Goal: Task Accomplishment & Management: Use online tool/utility

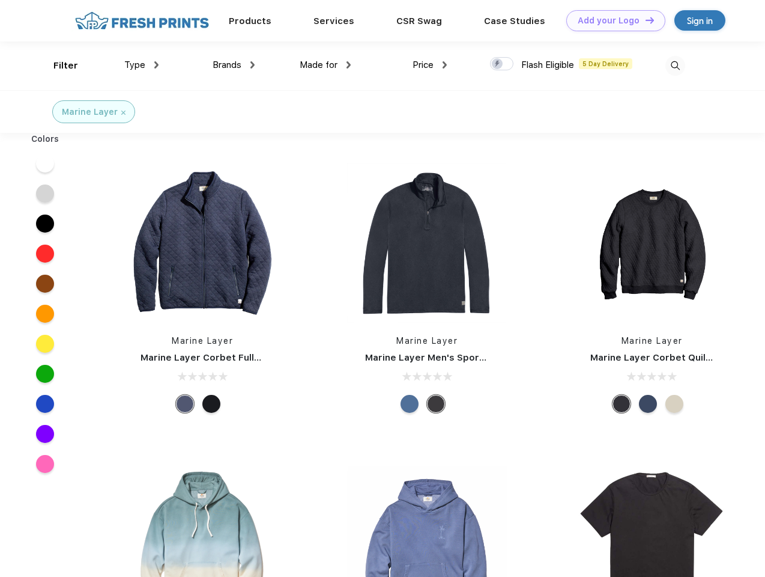
scroll to position [1, 0]
click at [612, 20] on link "Add your Logo Design Tool" at bounding box center [616, 20] width 99 height 21
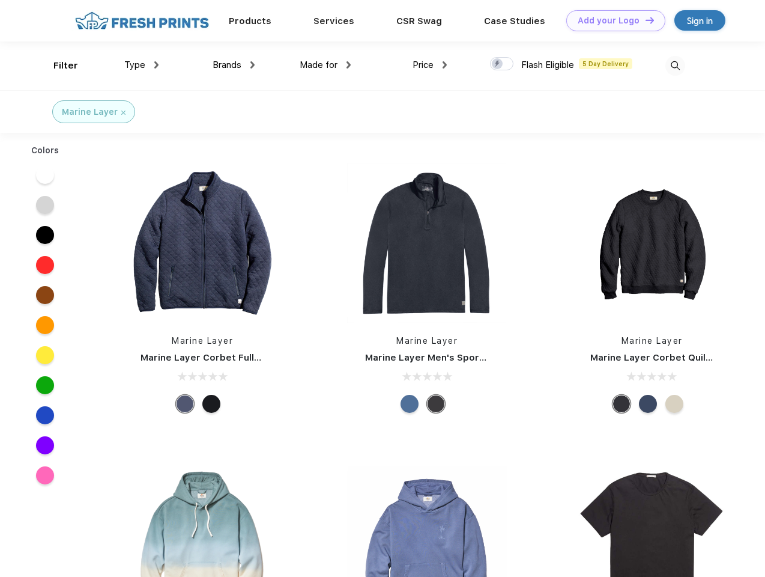
click at [0, 0] on div "Design Tool" at bounding box center [0, 0] width 0 height 0
click at [645, 20] on link "Add your Logo Design Tool" at bounding box center [616, 20] width 99 height 21
click at [58, 65] on div "Filter" at bounding box center [65, 66] width 25 height 14
click at [142, 65] on span "Type" at bounding box center [134, 64] width 21 height 11
click at [234, 65] on span "Brands" at bounding box center [227, 64] width 29 height 11
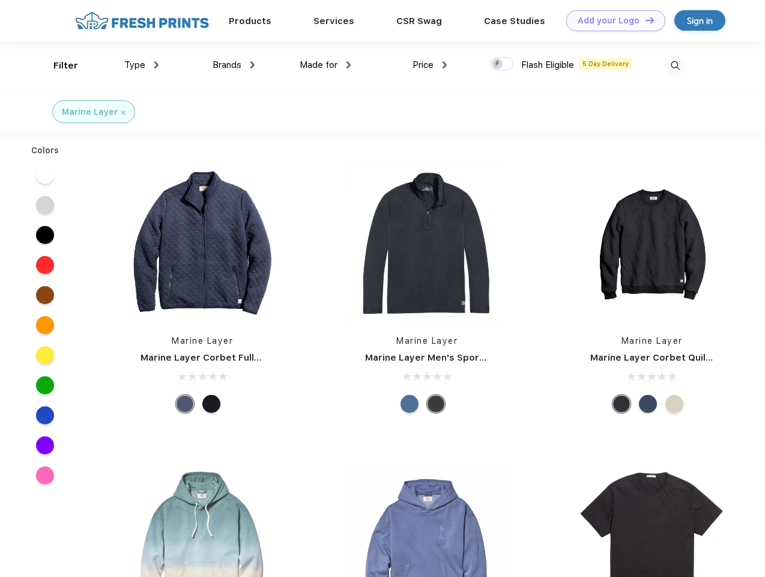
click at [326, 65] on span "Made for" at bounding box center [319, 64] width 38 height 11
click at [430, 65] on span "Price" at bounding box center [423, 64] width 21 height 11
click at [502, 64] on div at bounding box center [501, 63] width 23 height 13
click at [498, 64] on input "checkbox" at bounding box center [494, 60] width 8 height 8
click at [675, 65] on img at bounding box center [676, 66] width 20 height 20
